Goal: Task Accomplishment & Management: Use online tool/utility

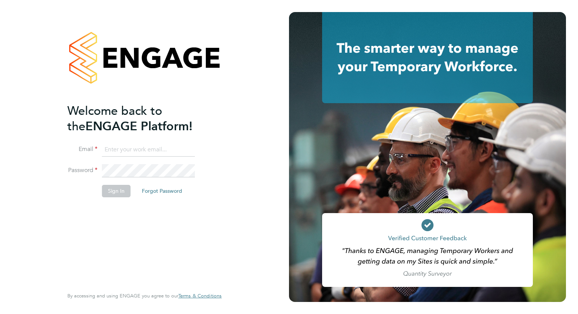
type input "[PERSON_NAME][EMAIL_ADDRESS][DOMAIN_NAME]"
click at [125, 193] on button "Sign In" at bounding box center [116, 191] width 29 height 12
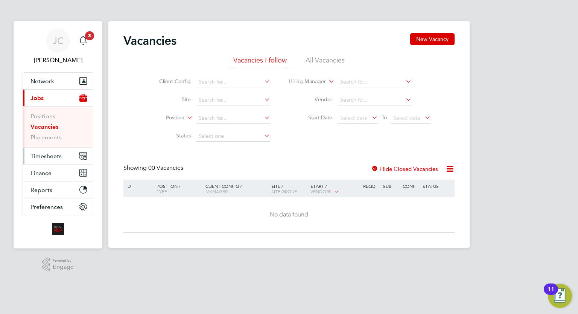
click at [58, 157] on span "Timesheets" at bounding box center [45, 155] width 31 height 7
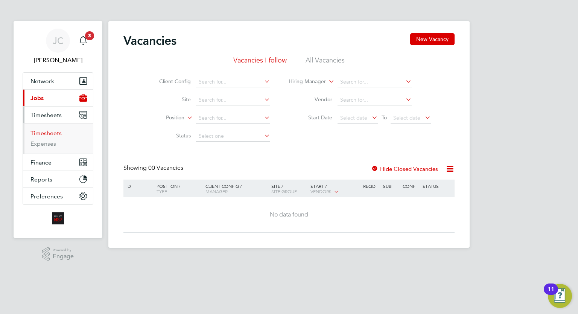
click at [48, 132] on link "Timesheets" at bounding box center [45, 132] width 31 height 7
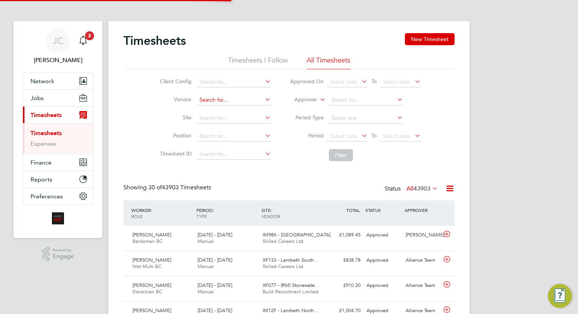
click at [209, 100] on input at bounding box center [234, 100] width 74 height 11
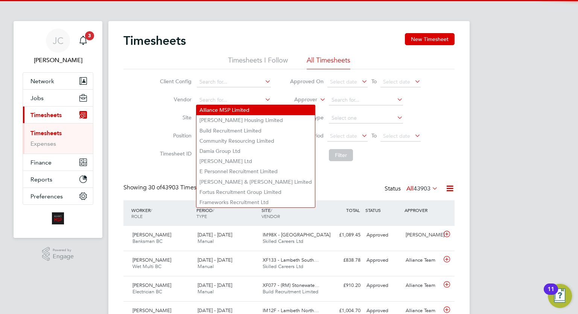
click at [211, 109] on li "Alliance MSP Limited" at bounding box center [255, 110] width 118 height 10
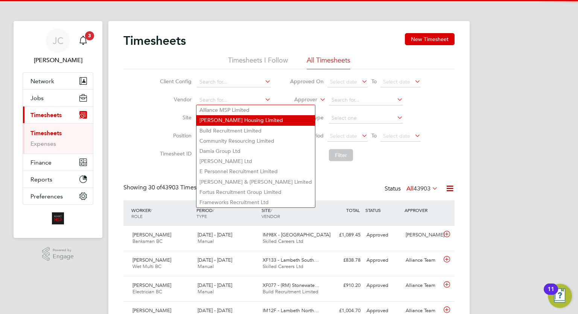
type input "Alliance MSP Limited"
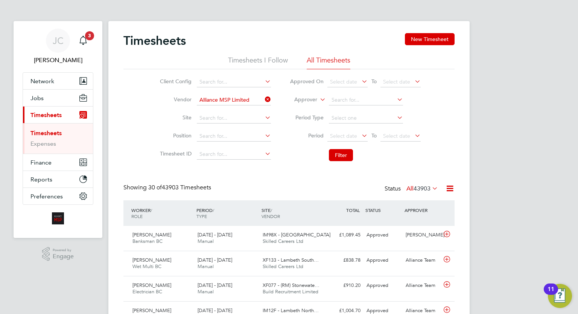
click at [341, 148] on li "Filter" at bounding box center [355, 155] width 150 height 20
click at [342, 158] on button "Filter" at bounding box center [341, 155] width 24 height 12
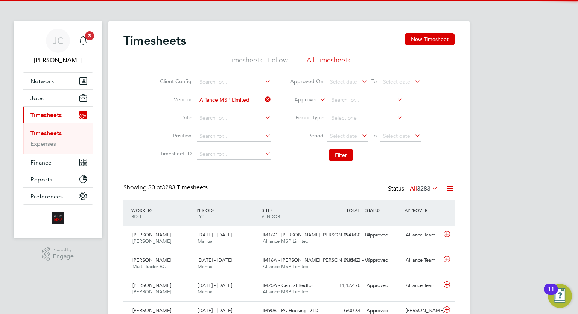
click at [449, 190] on icon at bounding box center [449, 188] width 9 height 9
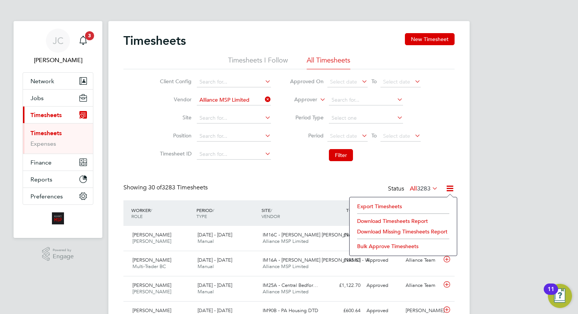
click at [384, 201] on li "Export Timesheets" at bounding box center [403, 206] width 100 height 11
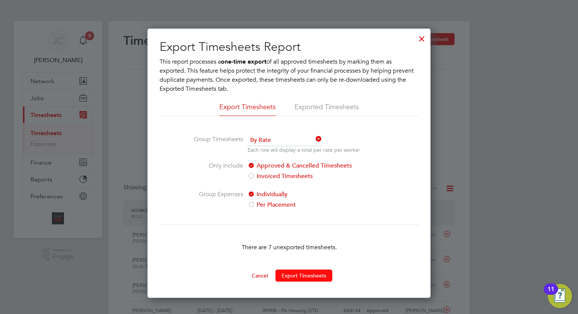
click at [320, 274] on button "Export Timesheets" at bounding box center [303, 275] width 57 height 12
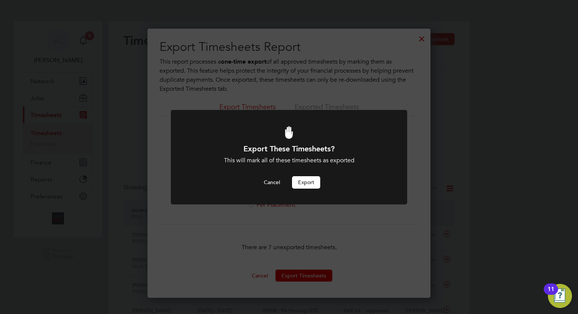
click at [304, 181] on button "Export" at bounding box center [306, 182] width 28 height 12
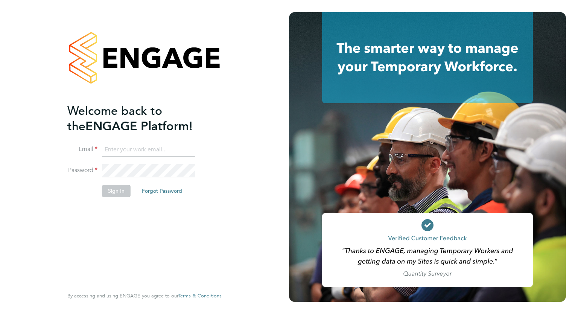
type input "accounts@buildrec.com"
click at [109, 190] on button "Sign In" at bounding box center [116, 191] width 29 height 12
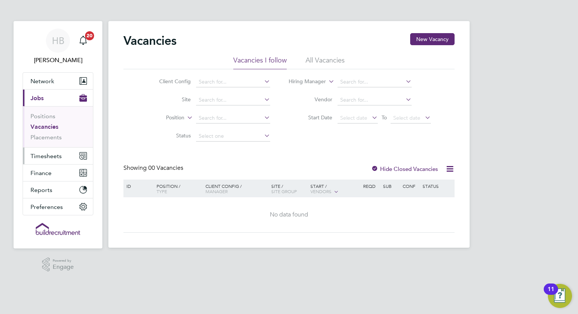
click at [52, 156] on span "Timesheets" at bounding box center [45, 155] width 31 height 7
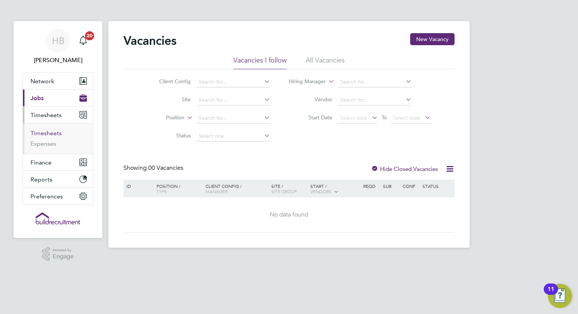
click at [50, 134] on link "Timesheets" at bounding box center [45, 132] width 31 height 7
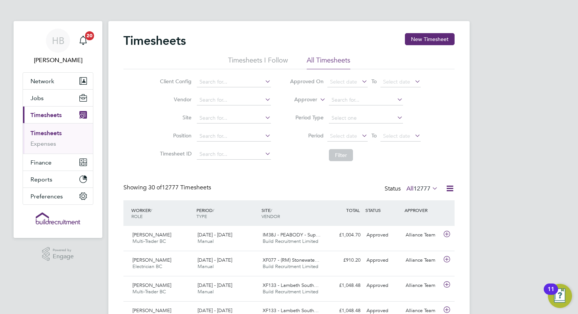
click at [314, 103] on label "Approver" at bounding box center [300, 100] width 34 height 8
click at [304, 106] on li "Worker" at bounding box center [298, 108] width 37 height 10
click at [336, 101] on input at bounding box center [366, 100] width 74 height 11
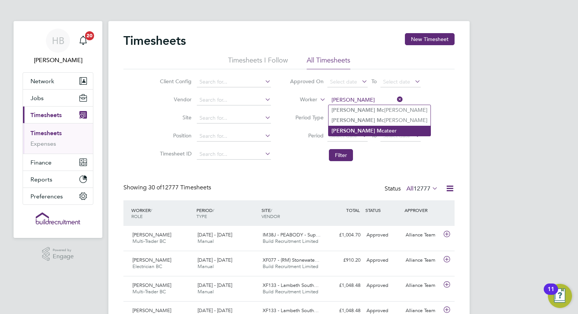
click at [373, 126] on li "James Mc ateer" at bounding box center [379, 131] width 102 height 10
type input "[PERSON_NAME]"
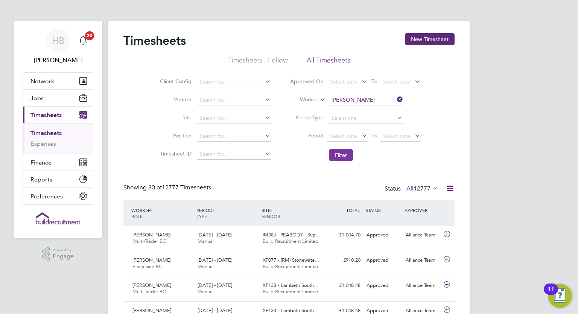
click at [349, 157] on button "Filter" at bounding box center [341, 155] width 24 height 12
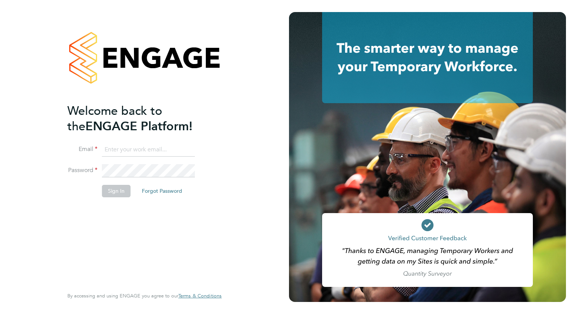
type input "[PERSON_NAME][EMAIL_ADDRESS][DOMAIN_NAME]"
click at [112, 190] on button "Sign In" at bounding box center [116, 191] width 29 height 12
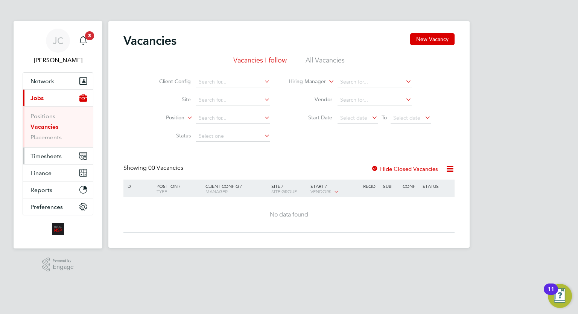
click at [69, 149] on button "Timesheets" at bounding box center [58, 155] width 70 height 17
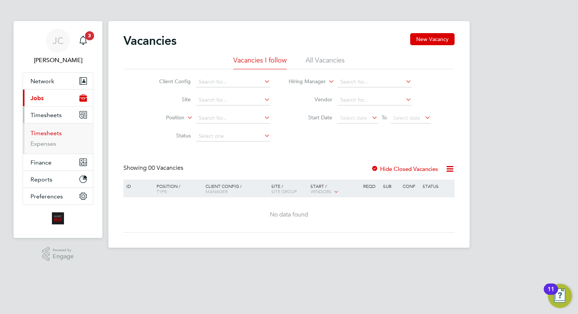
click at [58, 132] on link "Timesheets" at bounding box center [45, 132] width 31 height 7
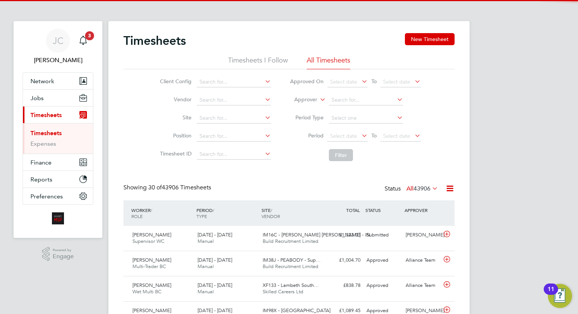
click at [310, 97] on label "Approver" at bounding box center [300, 100] width 34 height 8
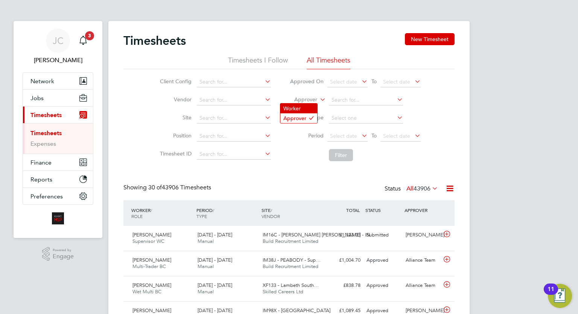
click at [306, 105] on li "Worker" at bounding box center [298, 108] width 37 height 10
click at [331, 101] on input at bounding box center [366, 100] width 74 height 11
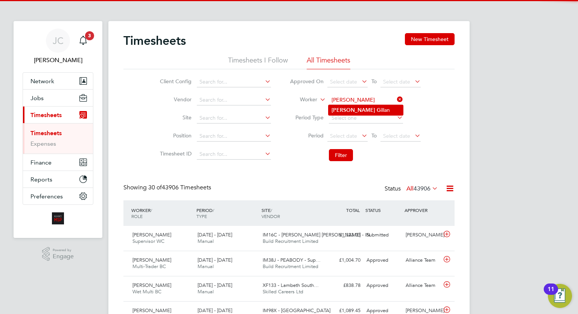
click at [339, 108] on b "Alfie" at bounding box center [353, 110] width 44 height 6
type input "Alfie Gillan"
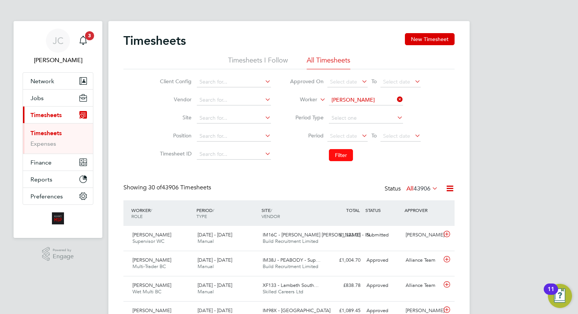
click at [341, 149] on button "Filter" at bounding box center [341, 155] width 24 height 12
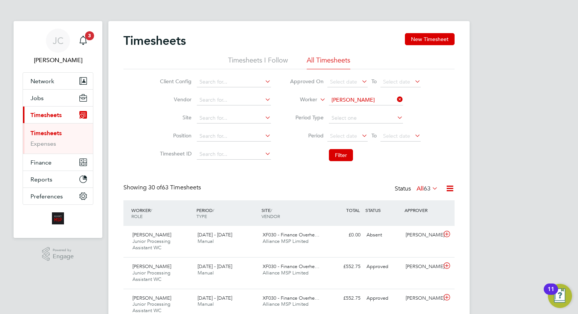
click at [395, 98] on icon at bounding box center [395, 99] width 0 height 11
click at [393, 97] on input at bounding box center [366, 100] width 74 height 11
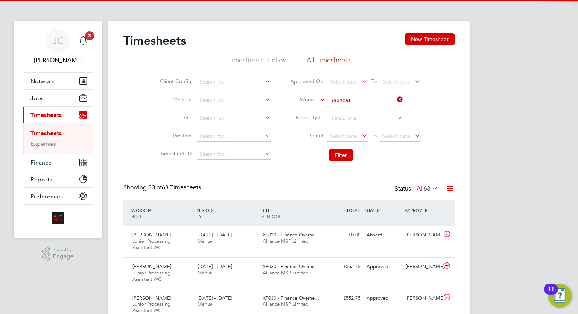
click at [375, 109] on b "Saunder" at bounding box center [385, 110] width 20 height 6
type input "Alfie Saunders"
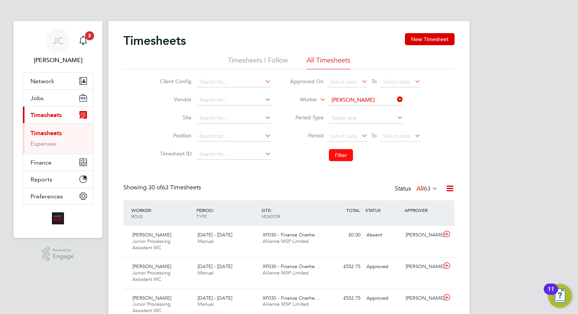
click at [347, 150] on button "Filter" at bounding box center [341, 155] width 24 height 12
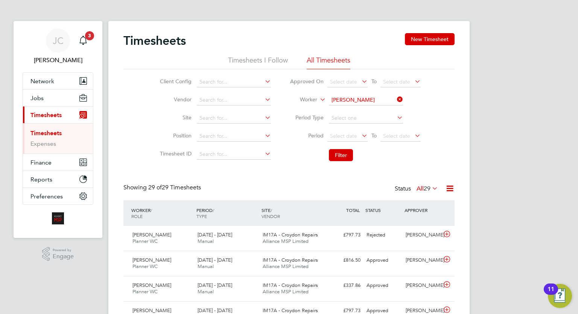
click at [395, 99] on icon at bounding box center [395, 99] width 0 height 11
click at [385, 98] on input at bounding box center [366, 100] width 74 height 11
click at [370, 112] on li "Ameila Thread er" at bounding box center [365, 110] width 74 height 10
type input "Ameila Threader"
click at [339, 155] on button "Filter" at bounding box center [341, 155] width 24 height 12
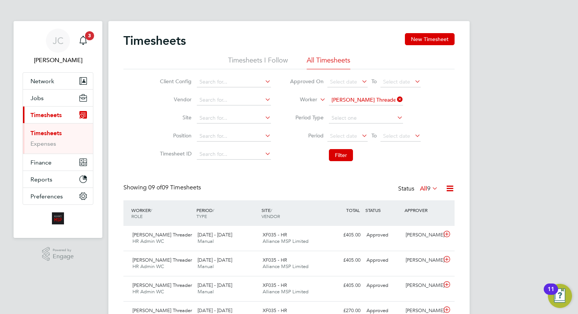
click at [395, 100] on icon at bounding box center [395, 99] width 0 height 11
click at [390, 98] on input at bounding box center [366, 100] width 74 height 11
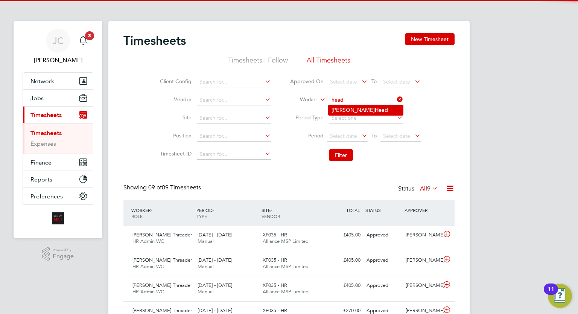
click at [362, 112] on li "Dave Head" at bounding box center [365, 110] width 74 height 10
type input "Dave Head"
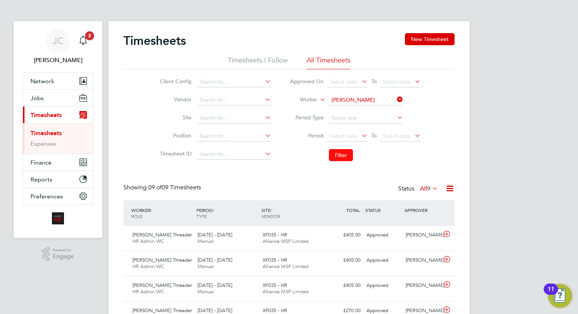
click at [344, 156] on button "Filter" at bounding box center [341, 155] width 24 height 12
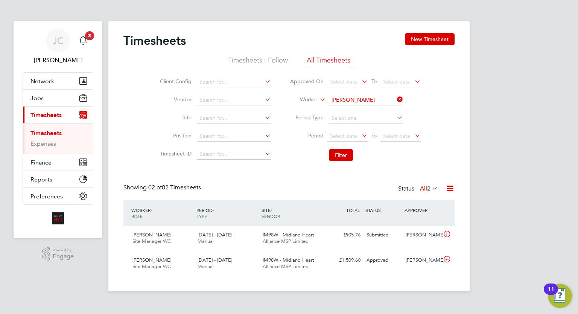
click at [395, 98] on icon at bounding box center [395, 99] width 0 height 11
click at [377, 99] on input at bounding box center [366, 100] width 74 height 11
click at [370, 106] on li "Ezra Townsend" at bounding box center [374, 110] width 93 height 10
type input "Ezra Townsend"
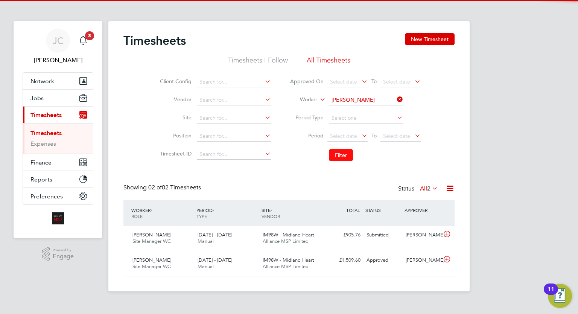
click at [340, 154] on button "Filter" at bounding box center [341, 155] width 24 height 12
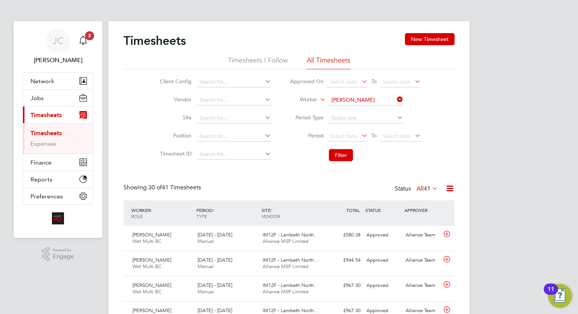
click at [395, 99] on icon at bounding box center [395, 99] width 0 height 11
click at [226, 102] on input at bounding box center [234, 100] width 74 height 11
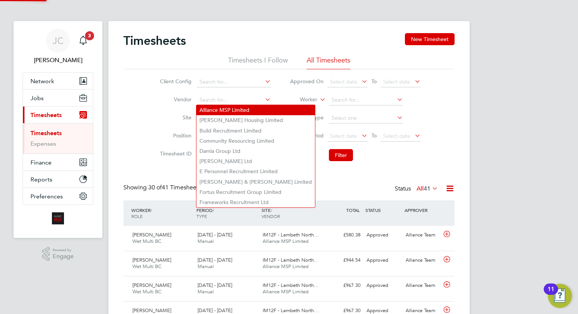
click at [225, 111] on li "Alliance MSP Limited" at bounding box center [255, 110] width 118 height 10
type input "Alliance MSP Limited"
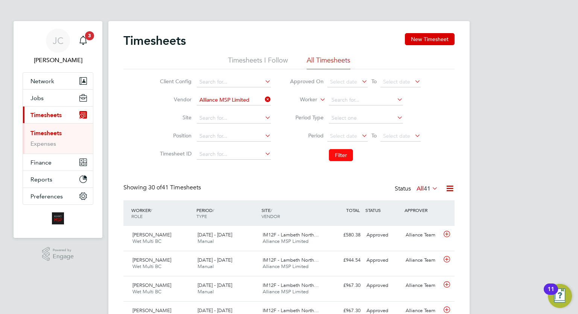
click at [341, 157] on button "Filter" at bounding box center [341, 155] width 24 height 12
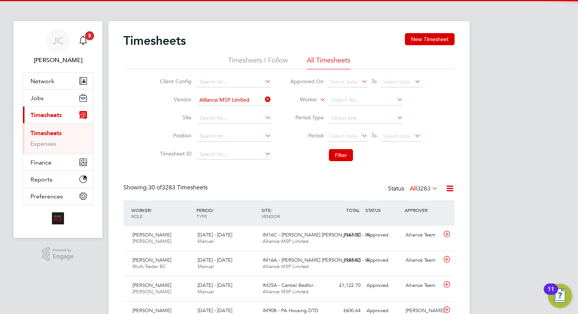
click at [452, 190] on icon at bounding box center [449, 188] width 9 height 9
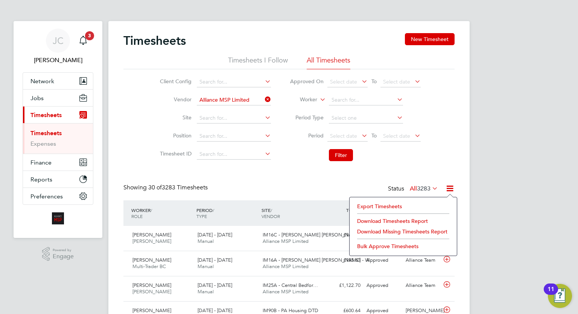
click at [389, 208] on li "Export Timesheets" at bounding box center [403, 206] width 100 height 11
